Goal: Task Accomplishment & Management: Complete application form

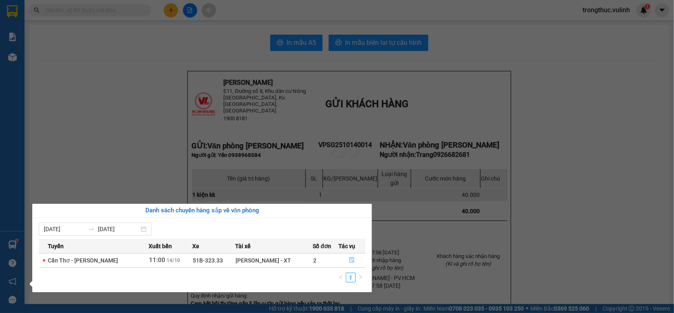
click at [352, 259] on icon "file-done" at bounding box center [352, 261] width 6 height 6
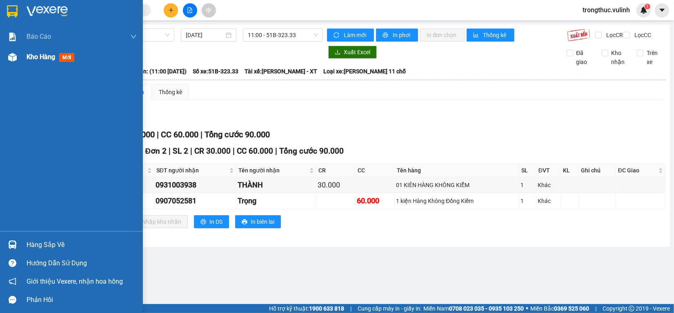
click at [3, 60] on div "Kho hàng mới" at bounding box center [71, 57] width 143 height 20
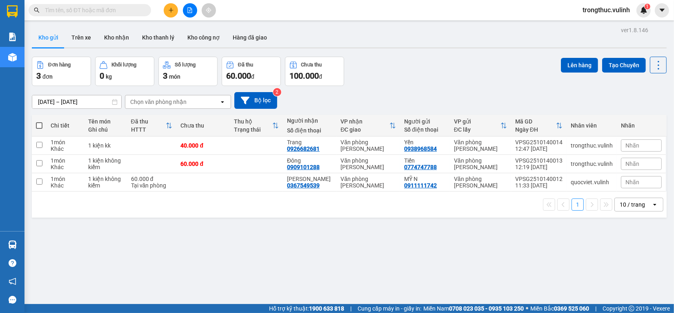
click at [119, 8] on input "text" at bounding box center [93, 10] width 96 height 9
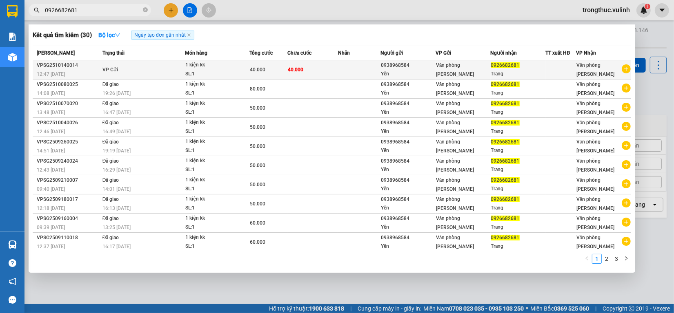
type input "0926682681"
click at [116, 69] on span "VP Gửi" at bounding box center [110, 70] width 16 height 6
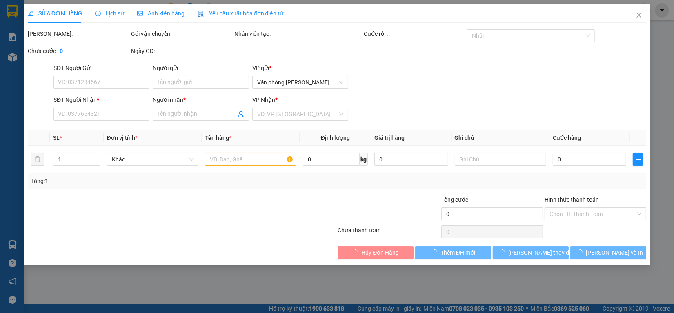
type input "0938968584"
type input "Yến"
type input "0926682681"
type input "Trang"
type input "40.000"
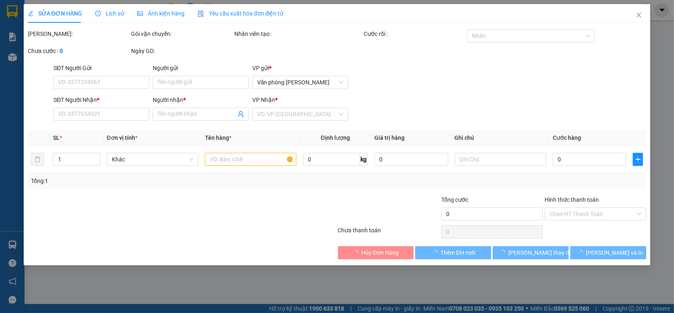
type input "40.000"
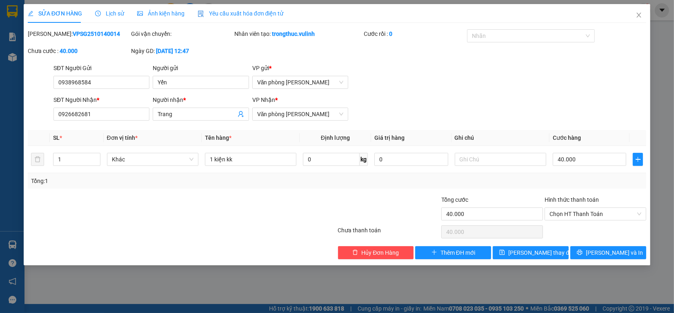
drag, startPoint x: 115, startPoint y: 17, endPoint x: 111, endPoint y: 19, distance: 4.4
click at [115, 17] on span "Lịch sử" at bounding box center [109, 13] width 29 height 7
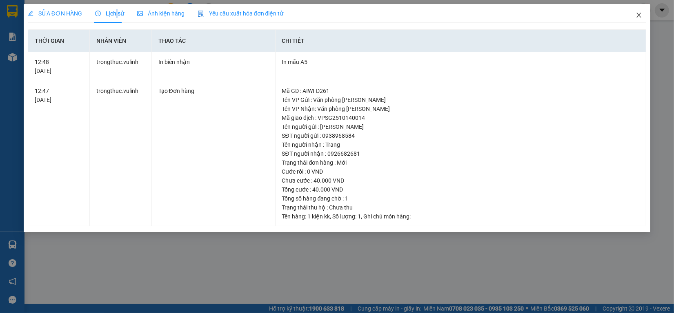
click at [645, 13] on span "Close" at bounding box center [638, 15] width 23 height 23
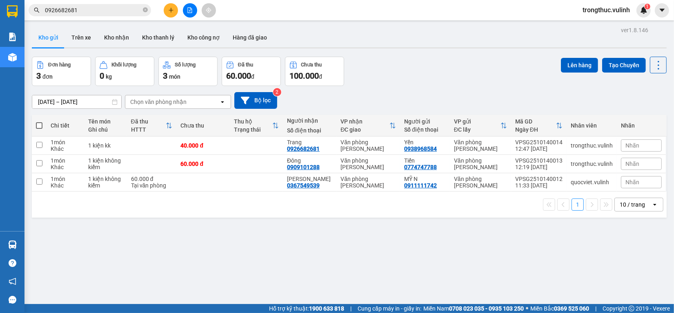
click at [488, 97] on div "[DATE] – [DATE] Press the down arrow key to interact with the calendar and sele…" at bounding box center [349, 100] width 635 height 17
click at [170, 10] on icon "plus" at bounding box center [171, 10] width 4 height 0
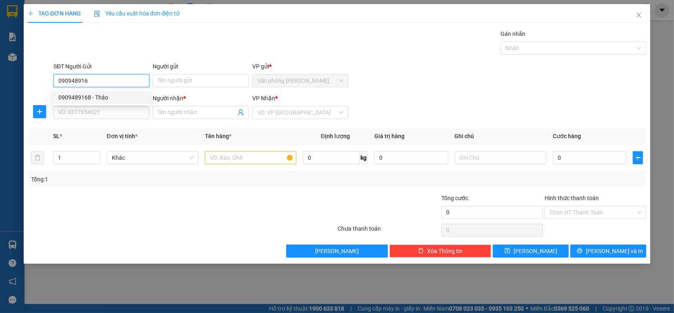
click at [103, 96] on div "0909489168 - Thảo" at bounding box center [101, 97] width 86 height 9
type input "0909489168"
type input "Thảo"
type input "0819793633"
type input "Tiến"
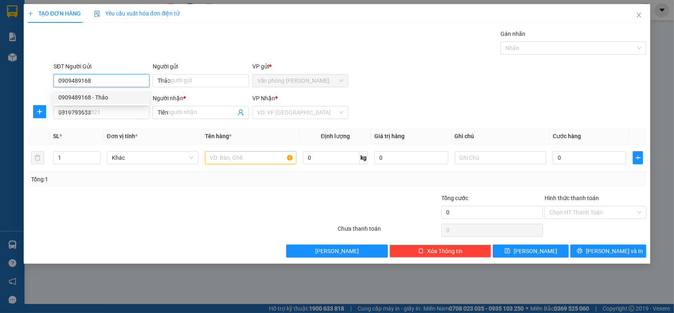
type input "70.000"
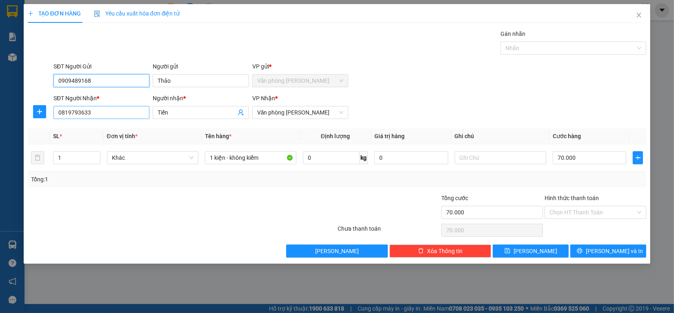
type input "0909489168"
click at [103, 117] on input "0819793633" at bounding box center [101, 112] width 96 height 13
type input "0917282819"
click at [190, 110] on input "Tiến" at bounding box center [197, 112] width 78 height 9
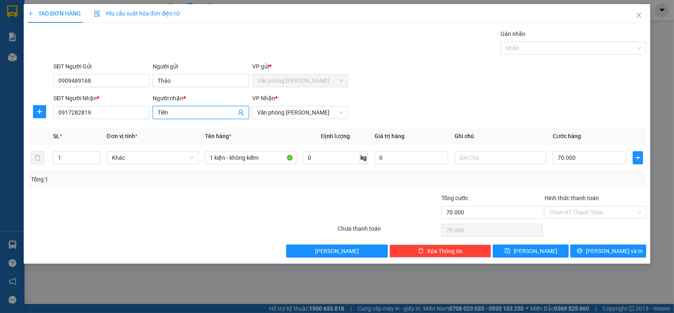
click at [190, 110] on input "Tiến" at bounding box center [197, 112] width 78 height 9
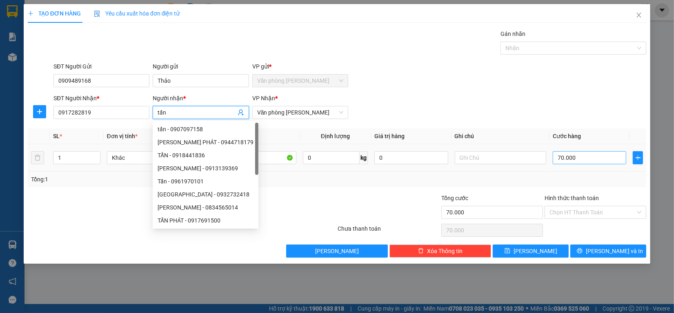
type input "tấn"
click at [575, 161] on input "70.000" at bounding box center [590, 157] width 74 height 13
click at [575, 160] on input "70.000" at bounding box center [590, 157] width 74 height 13
type input "0"
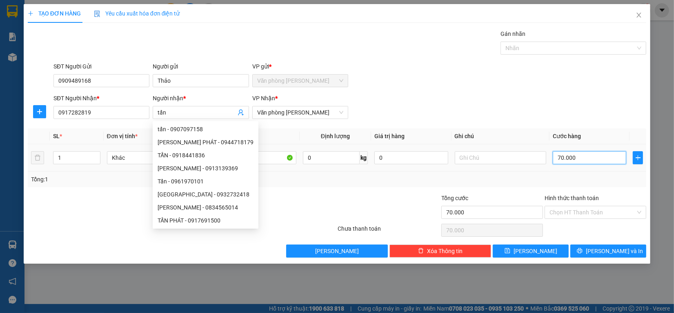
type input "0"
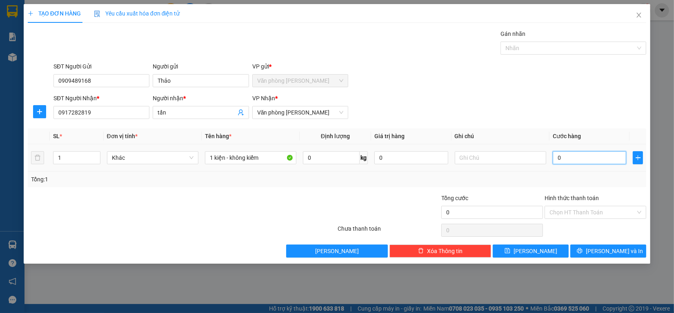
type input "50"
type input "500"
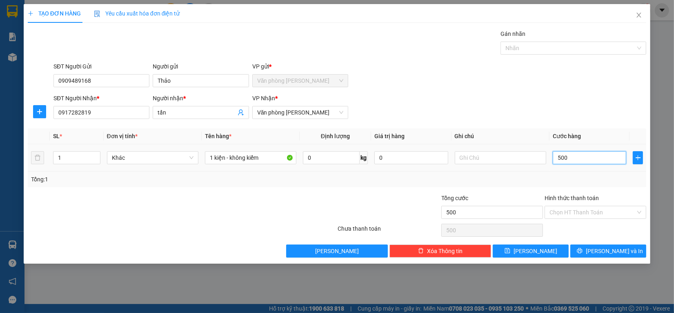
type input "5.000"
type input "50.000"
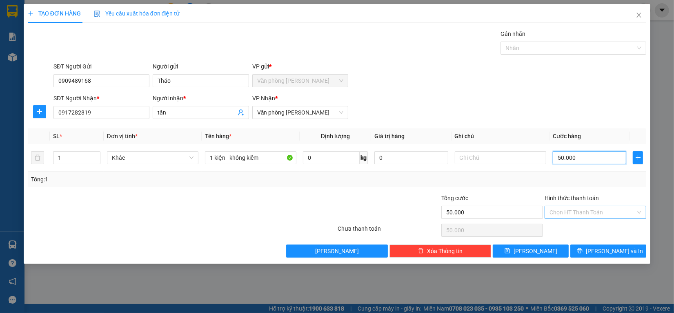
drag, startPoint x: 554, startPoint y: 219, endPoint x: 553, endPoint y: 213, distance: 6.2
click at [554, 219] on div "Chọn HT Thanh Toán" at bounding box center [596, 212] width 102 height 13
type input "50.000"
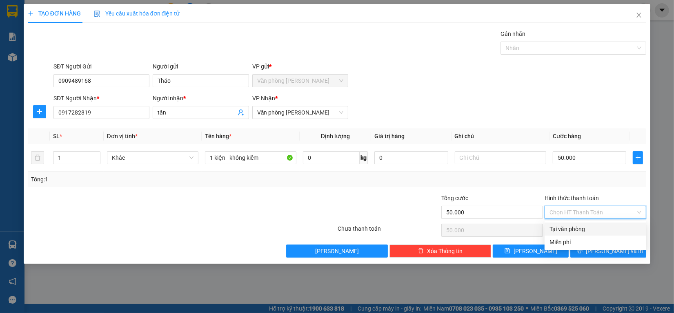
click at [556, 209] on input "Hình thức thanh toán" at bounding box center [592, 213] width 86 height 12
click at [561, 225] on div "Tại văn phòng" at bounding box center [595, 229] width 92 height 9
type input "0"
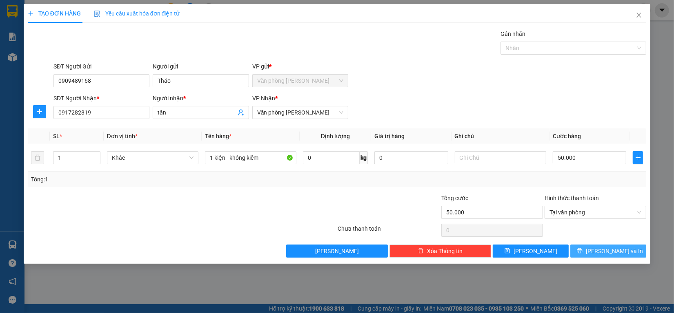
click at [591, 248] on button "[PERSON_NAME] và In" at bounding box center [608, 251] width 76 height 13
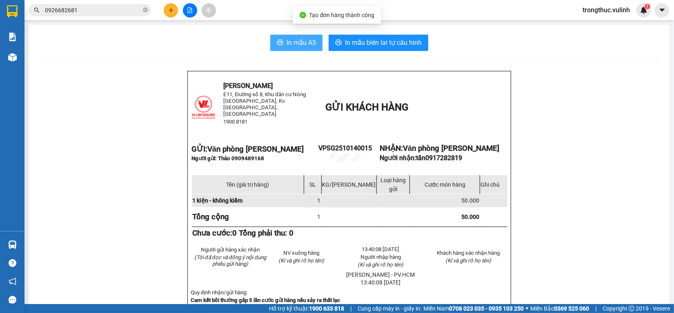
click at [305, 42] on span "In mẫu A5" at bounding box center [301, 43] width 29 height 10
